Goal: Use online tool/utility: Utilize a website feature to perform a specific function

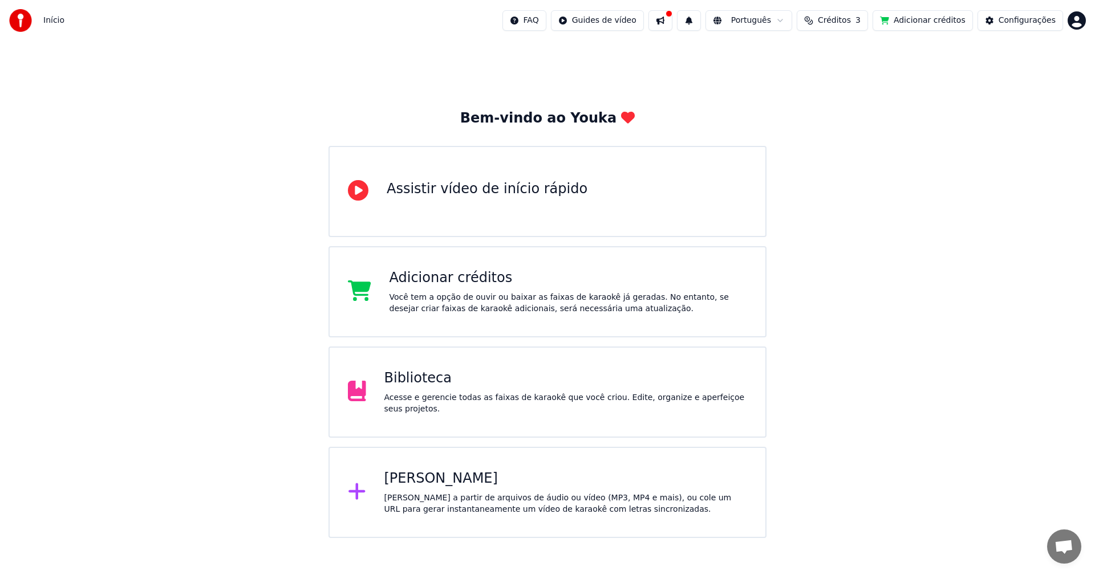
click at [672, 17] on div at bounding box center [668, 13] width 7 height 7
click at [921, 132] on div "Bem-vindo ao Youka Assistir vídeo de início rápido Adicionar créditos Você tem …" at bounding box center [547, 289] width 1095 height 497
click at [456, 507] on div "[PERSON_NAME] a partir de arquivos de áudio ou vídeo (MP3, MP4 e mais), ou cole…" at bounding box center [565, 504] width 363 height 23
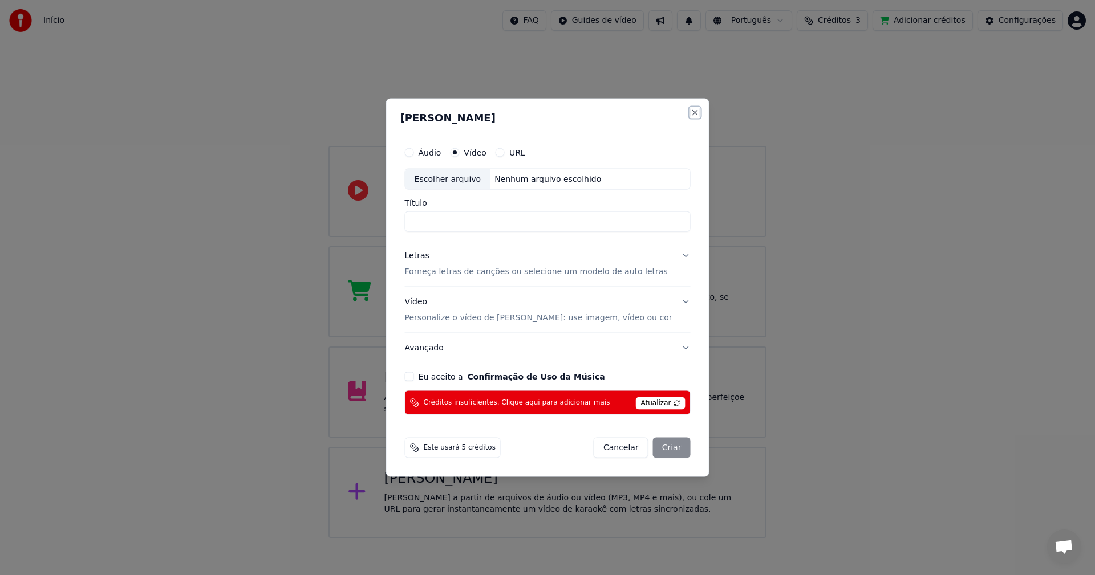
click at [690, 114] on button "Close" at bounding box center [694, 112] width 9 height 9
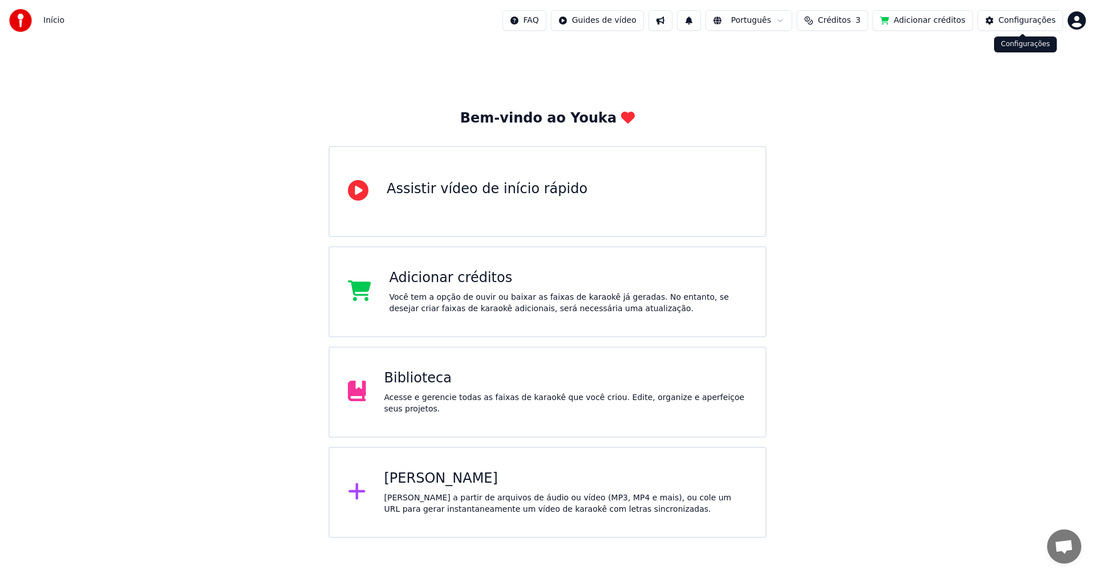
click at [1014, 22] on div "Configurações" at bounding box center [1026, 20] width 57 height 11
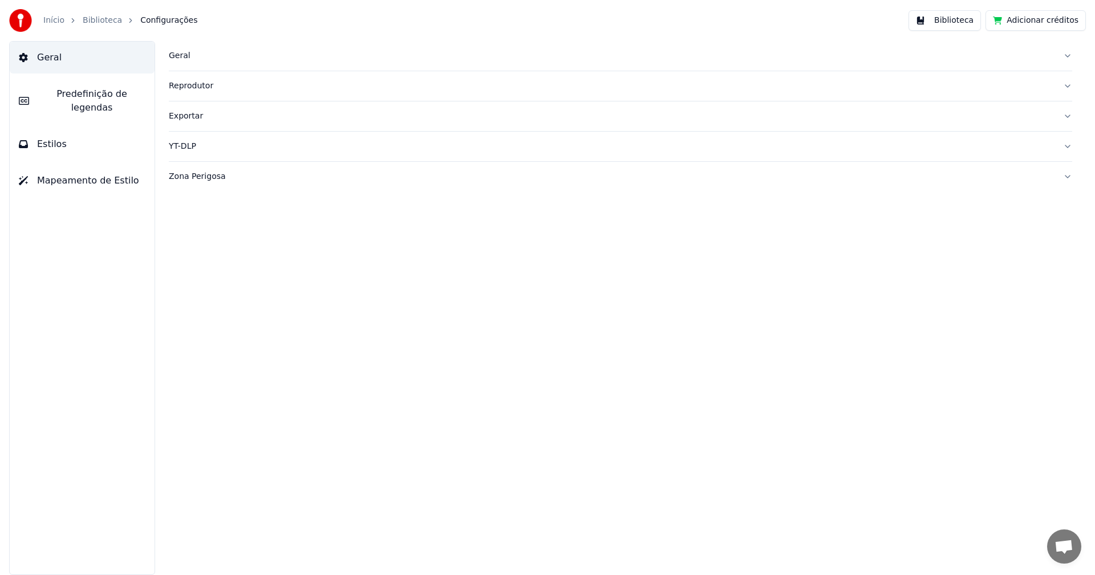
click at [54, 65] on button "Geral" at bounding box center [82, 58] width 145 height 32
click at [52, 19] on link "Início" at bounding box center [53, 20] width 21 height 11
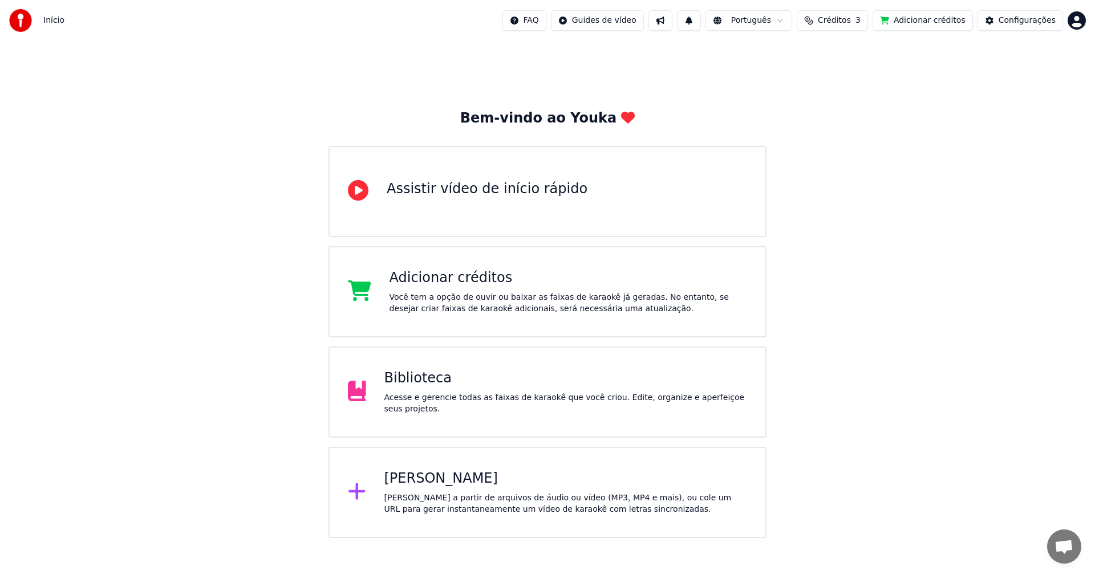
click at [446, 484] on div "[PERSON_NAME]" at bounding box center [565, 479] width 363 height 18
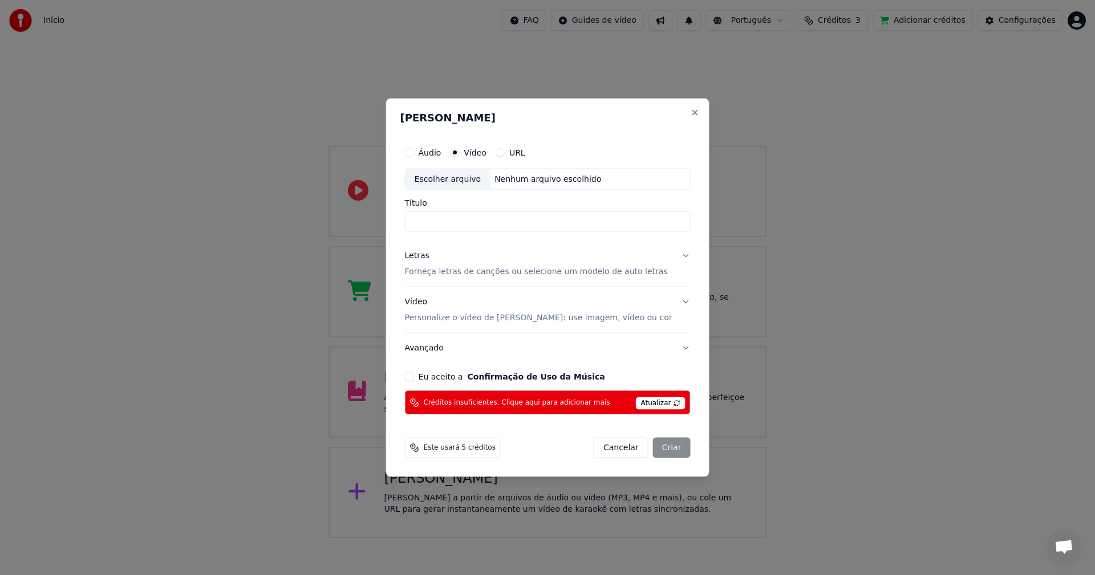
click at [642, 403] on span "Atualizar" at bounding box center [661, 403] width 50 height 13
click at [554, 401] on span "Créditos insuficientes. Clique aqui para adicionar mais" at bounding box center [517, 402] width 186 height 9
click at [690, 112] on button "Close" at bounding box center [694, 112] width 9 height 9
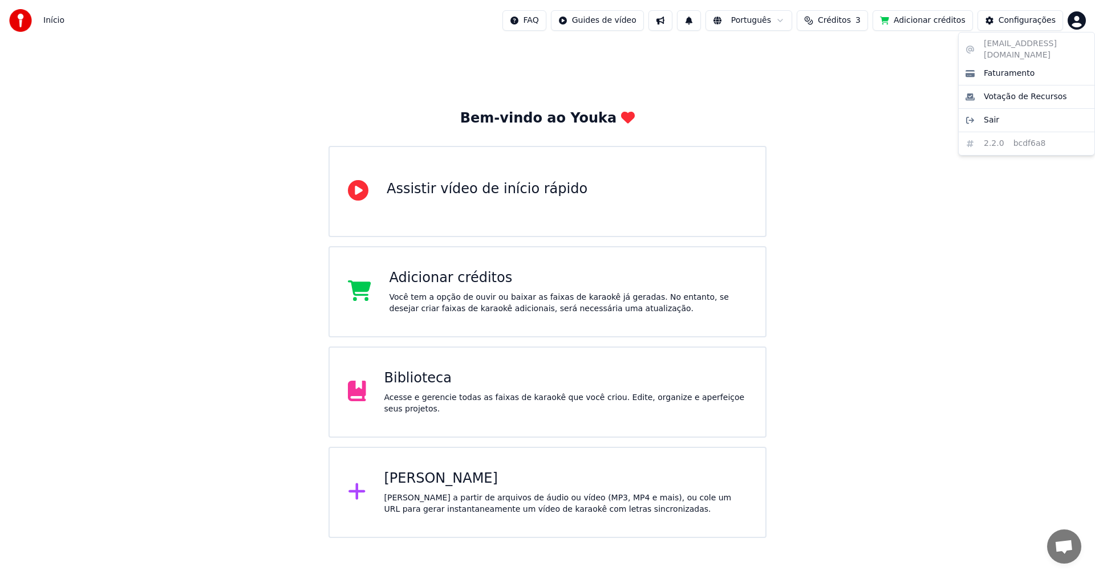
click at [1078, 19] on html "Início FAQ Guides de vídeo Português Créditos 3 Adicionar créditos Configuraçõe…" at bounding box center [547, 269] width 1095 height 538
click at [913, 172] on html "Início FAQ Guides de vídeo Português Créditos 3 Adicionar créditos Configuraçõe…" at bounding box center [547, 269] width 1095 height 538
